Goal: Information Seeking & Learning: Learn about a topic

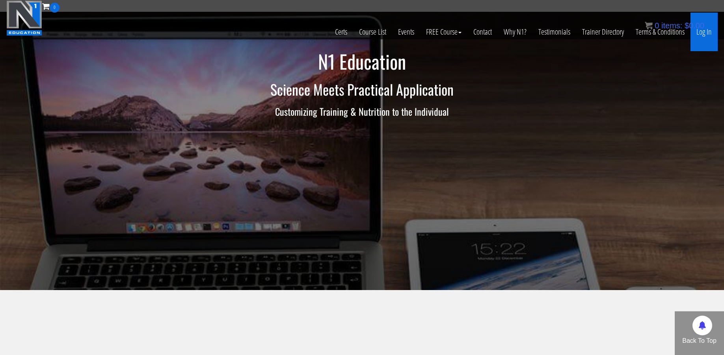
click at [701, 32] on link "Log In" at bounding box center [703, 32] width 27 height 39
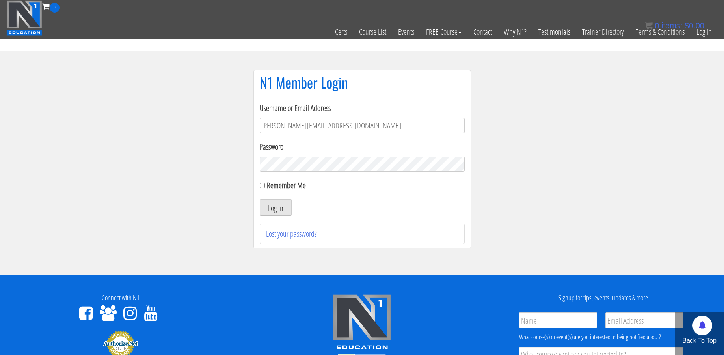
type input "k.bateman.320@gmail.com"
click at [275, 201] on button "Log In" at bounding box center [276, 207] width 32 height 17
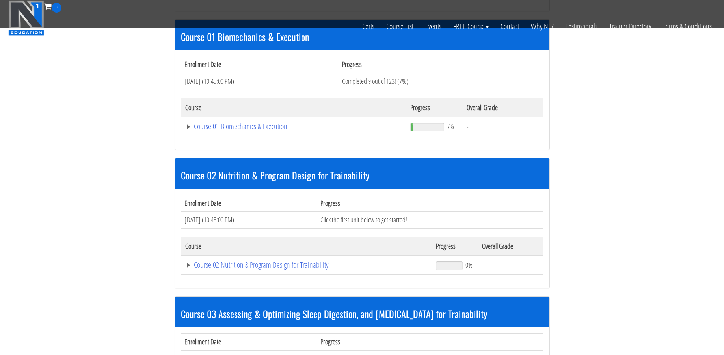
scroll to position [258, 0]
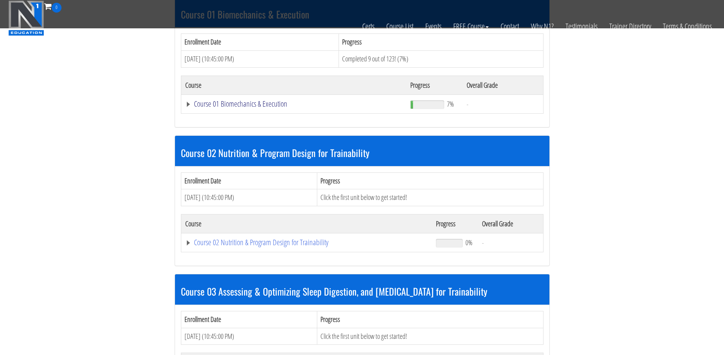
click at [234, 104] on link "Course 01 Biomechanics & Execution" at bounding box center [293, 104] width 217 height 8
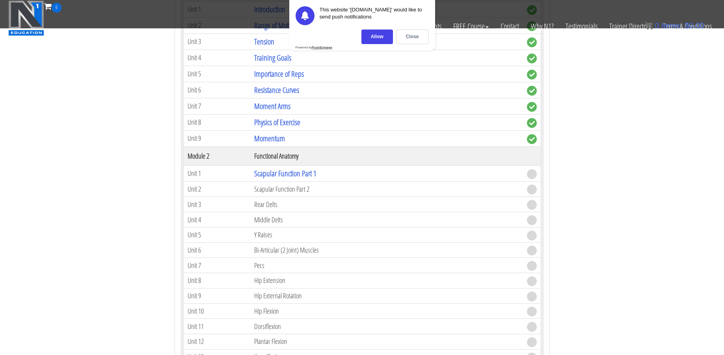
scroll to position [392, 0]
click at [405, 37] on div "Close" at bounding box center [412, 37] width 33 height 15
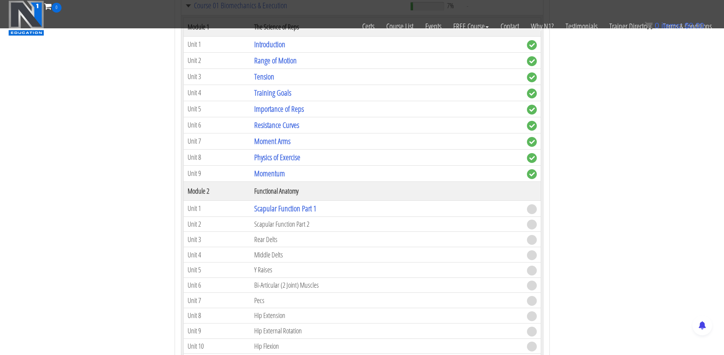
scroll to position [364, 0]
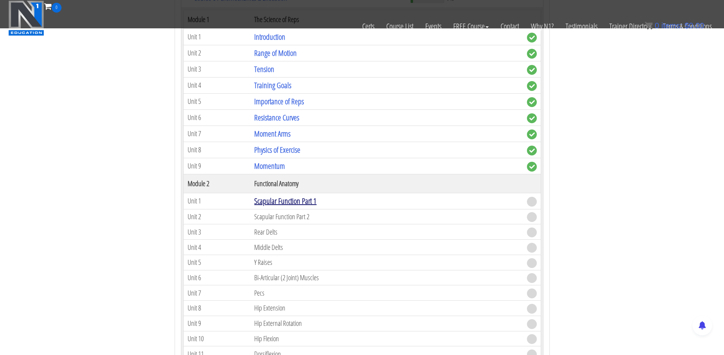
click at [314, 204] on link "Scapular Function Part 1" at bounding box center [285, 201] width 62 height 11
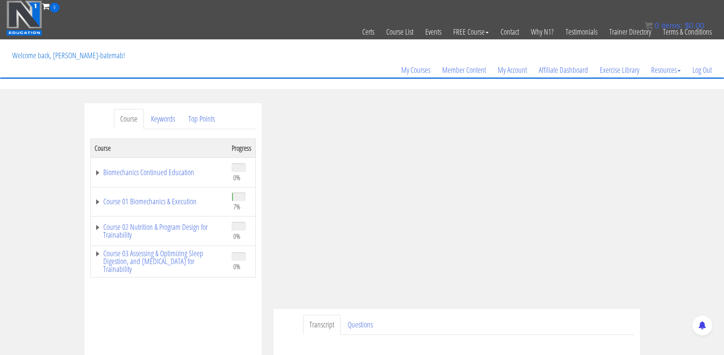
drag, startPoint x: 693, startPoint y: 11, endPoint x: 696, endPoint y: 171, distance: 159.6
click at [696, 171] on div "Course Keywords Top Points Course Progress Biomechanics Continued Education 0% …" at bounding box center [362, 325] width 724 height 445
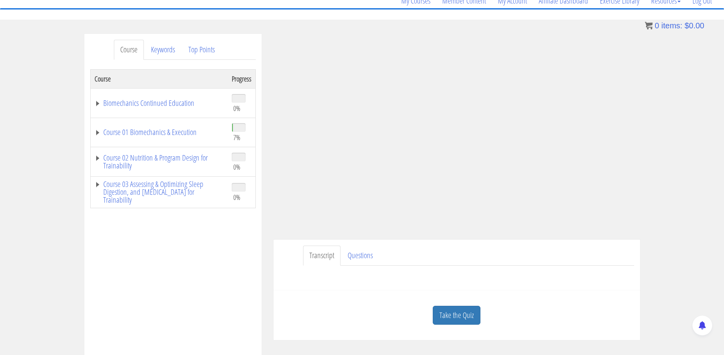
scroll to position [70, 0]
click at [447, 307] on link "Take the Quiz" at bounding box center [457, 315] width 48 height 19
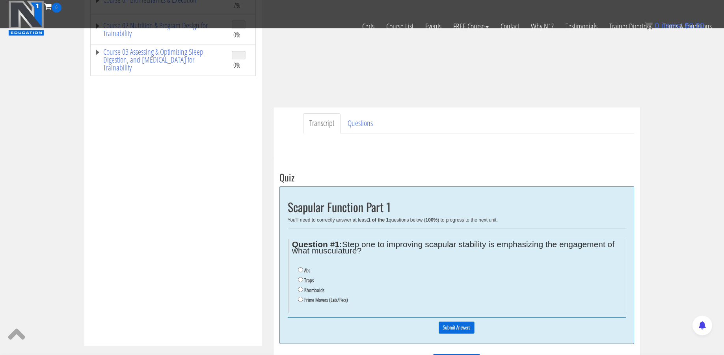
scroll to position [151, 1]
click at [298, 297] on input "Prime Movers (Lats/Pecs)" at bounding box center [300, 299] width 5 height 5
radio input "true"
click at [440, 323] on input "Submit Answers" at bounding box center [456, 329] width 36 height 12
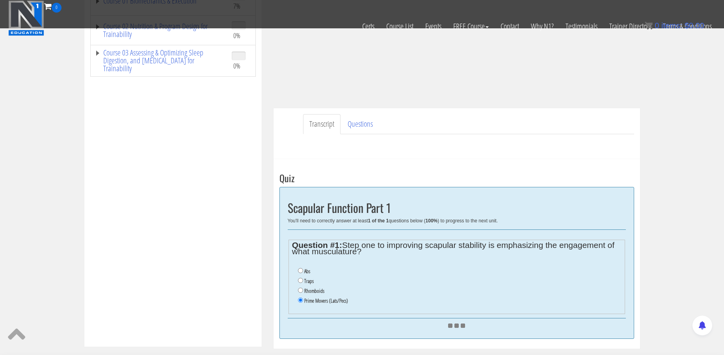
scroll to position [152, 1]
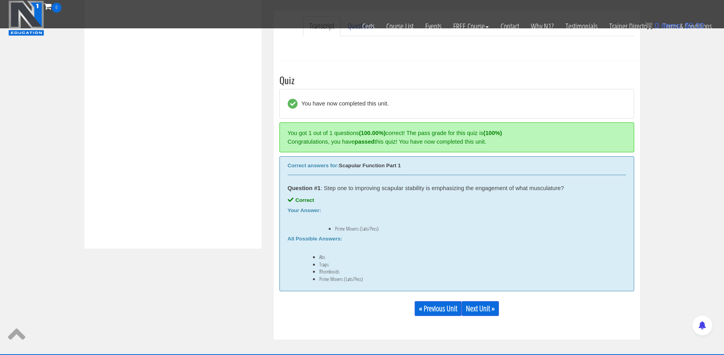
scroll to position [246, 0]
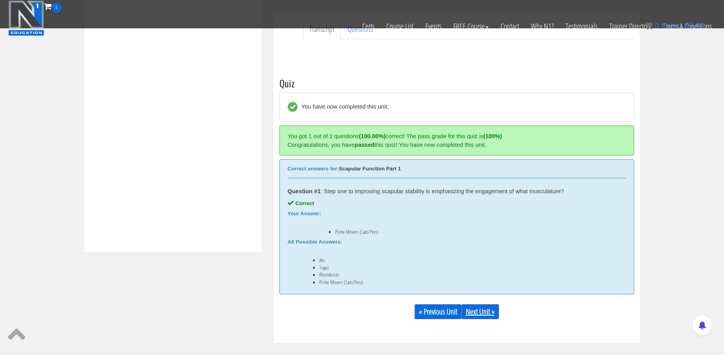
click at [488, 315] on link "Next Unit »" at bounding box center [479, 312] width 37 height 15
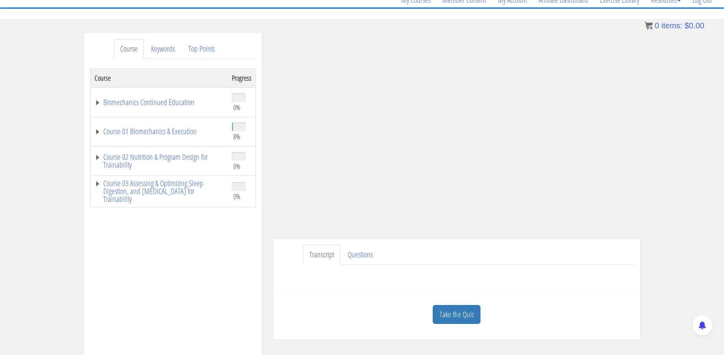
scroll to position [73, 0]
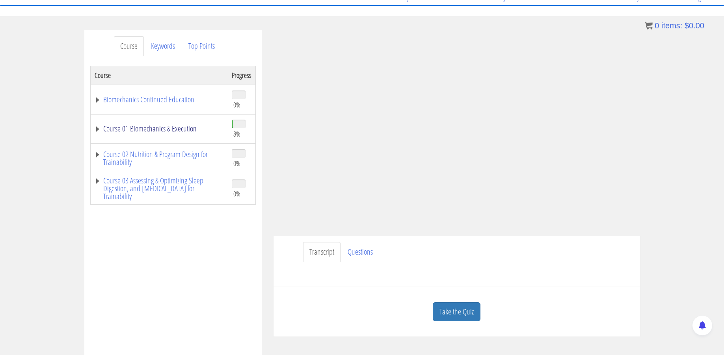
click at [117, 125] on link "Course 01 Biomechanics & Execution" at bounding box center [159, 129] width 129 height 8
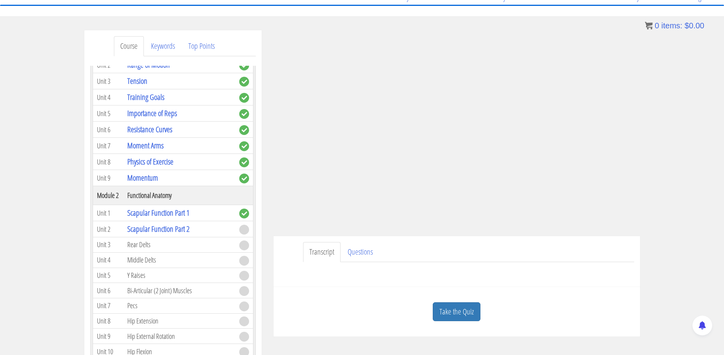
scroll to position [72, 0]
click at [443, 317] on link "Take the Quiz" at bounding box center [457, 312] width 48 height 19
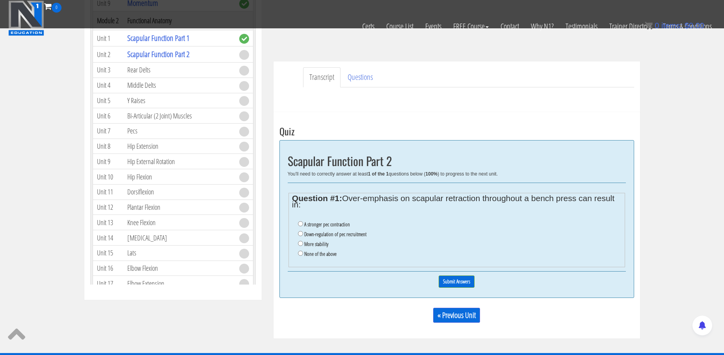
scroll to position [200, 0]
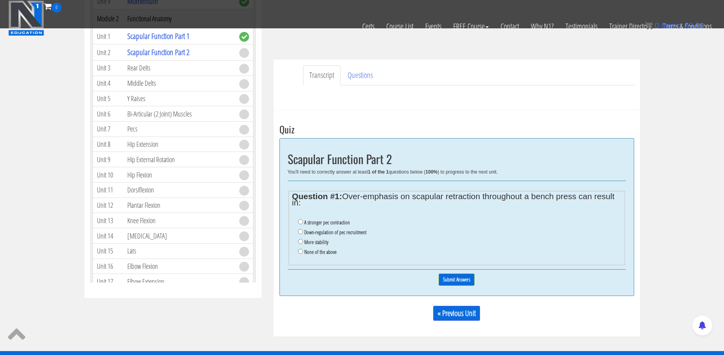
click at [336, 249] on label "None of the above" at bounding box center [320, 252] width 32 height 6
click at [303, 249] on input "None of the above" at bounding box center [300, 251] width 5 height 5
radio input "true"
click at [445, 277] on input "Submit Answers" at bounding box center [456, 280] width 36 height 12
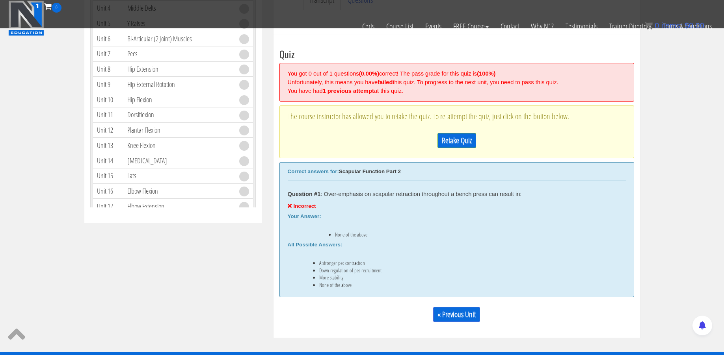
scroll to position [294, 0]
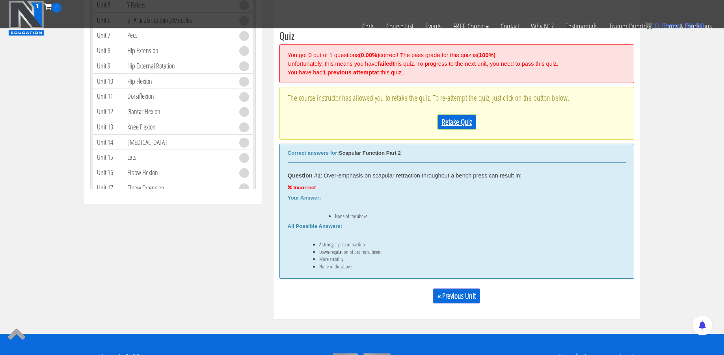
click at [445, 117] on link "Retake Quiz" at bounding box center [456, 122] width 39 height 15
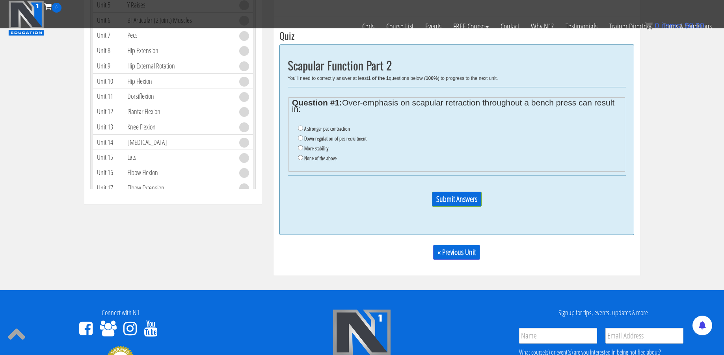
click at [324, 136] on label "Down-regulation of pec recruitment" at bounding box center [335, 139] width 62 height 6
click at [303, 136] on input "Down-regulation of pec recruitment" at bounding box center [300, 138] width 5 height 5
radio input "true"
click at [446, 192] on input "Submit Answers" at bounding box center [457, 199] width 50 height 15
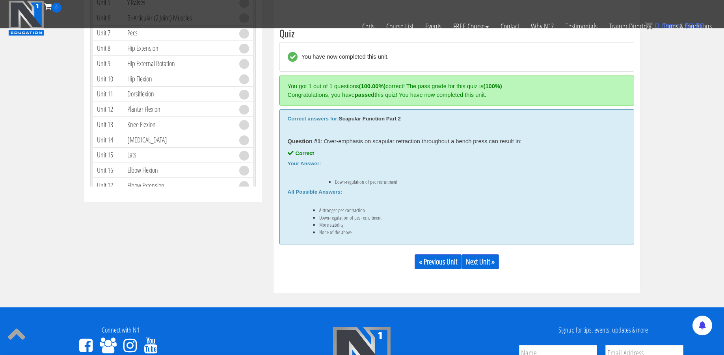
scroll to position [295, 0]
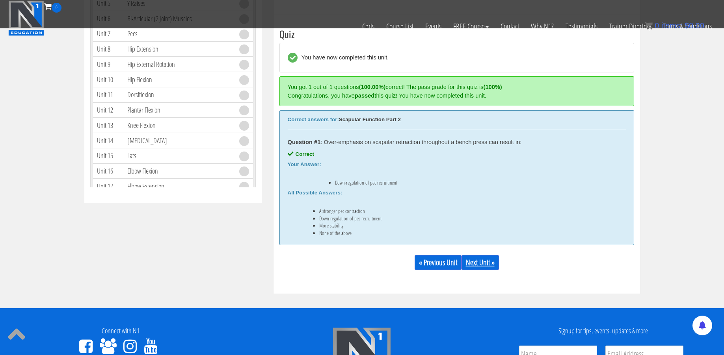
click at [479, 266] on link "Next Unit »" at bounding box center [479, 262] width 37 height 15
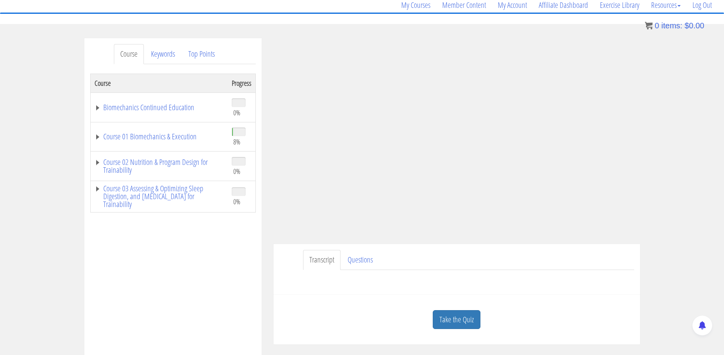
scroll to position [65, 0]
click at [125, 138] on link "Course 01 Biomechanics & Execution" at bounding box center [159, 137] width 129 height 8
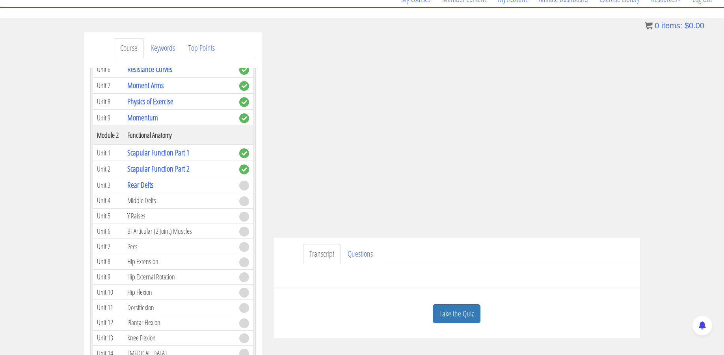
scroll to position [72, 0]
